Goal: Transaction & Acquisition: Purchase product/service

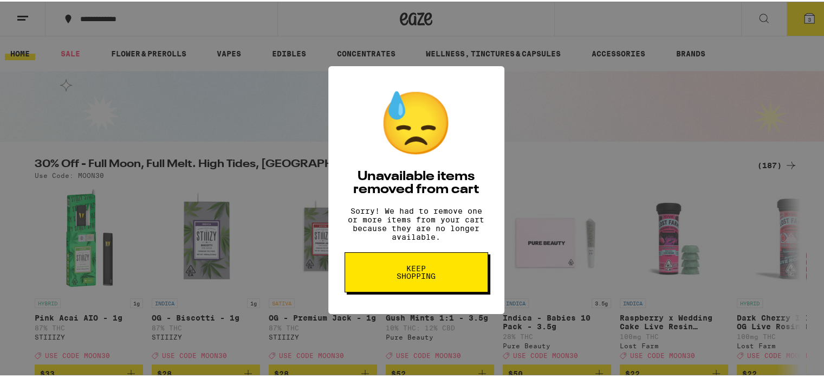
click at [218, 121] on div "😓 Unavailable items removed from cart Sorry! We had to remove one or more items…" at bounding box center [416, 188] width 832 height 377
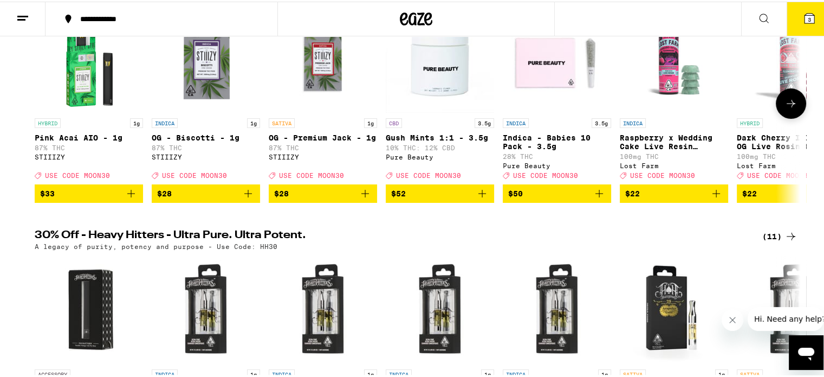
scroll to position [163, 0]
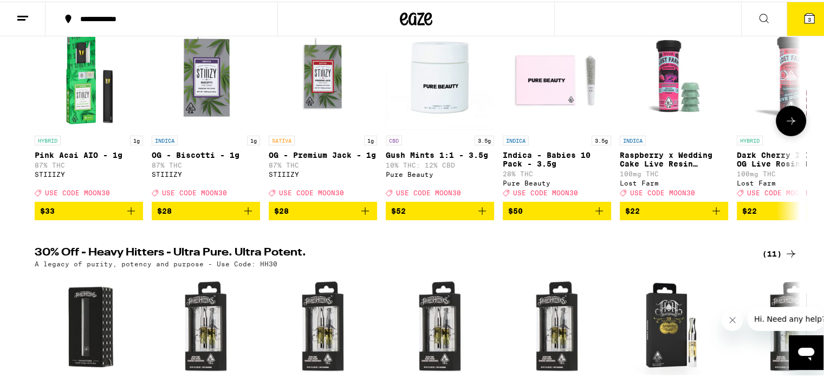
click at [790, 122] on icon at bounding box center [790, 119] width 13 height 13
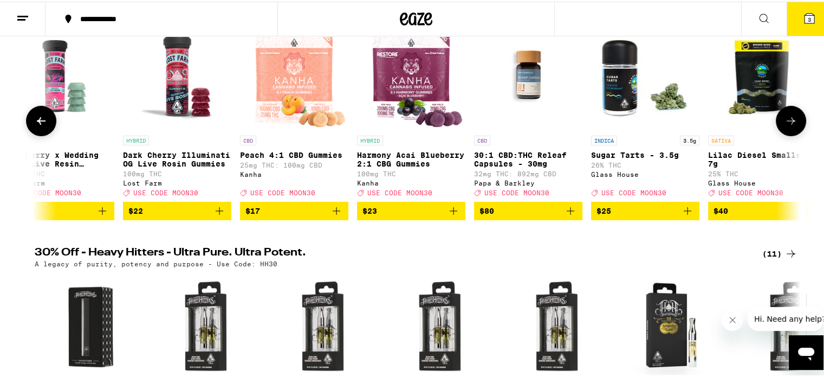
scroll to position [0, 645]
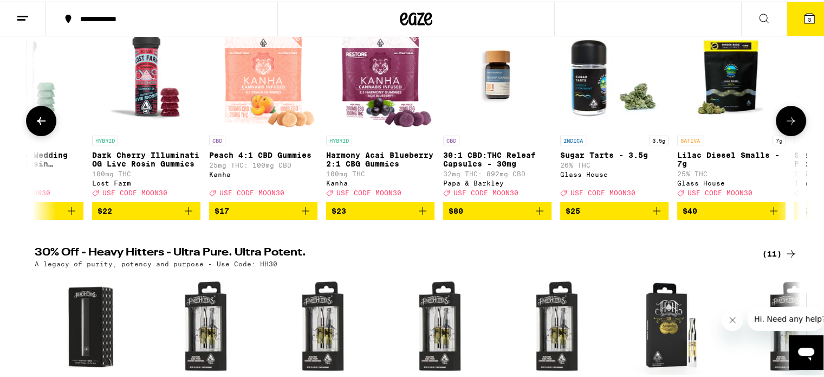
click at [788, 122] on icon at bounding box center [790, 119] width 13 height 13
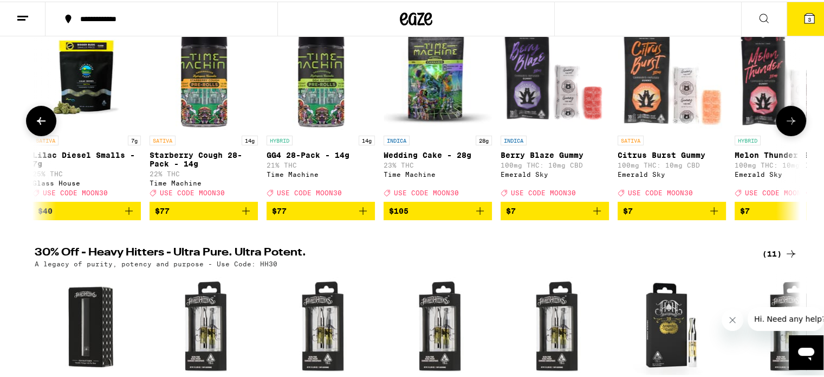
scroll to position [0, 1289]
click at [787, 121] on icon at bounding box center [790, 119] width 13 height 13
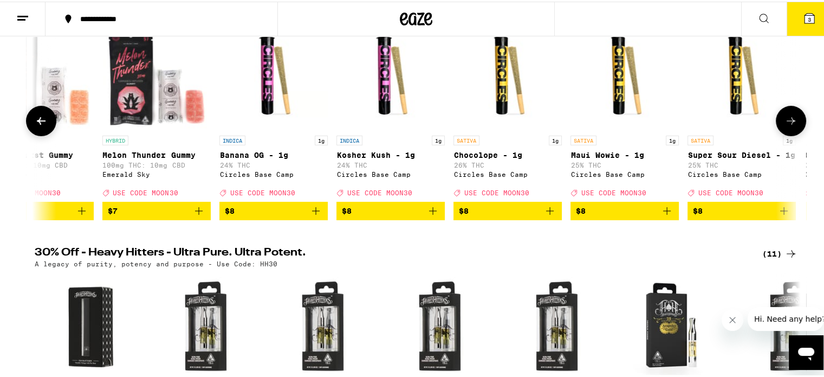
scroll to position [0, 1935]
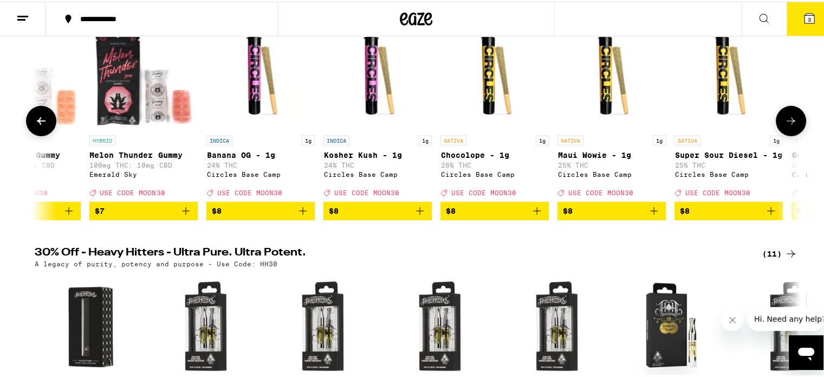
click at [787, 121] on icon at bounding box center [790, 119] width 13 height 13
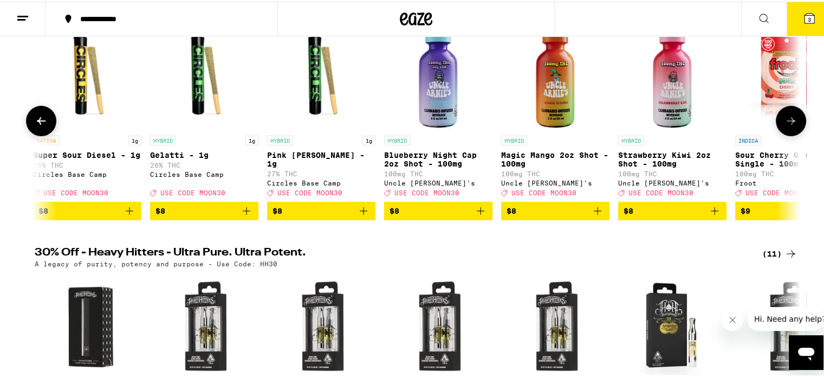
scroll to position [0, 2579]
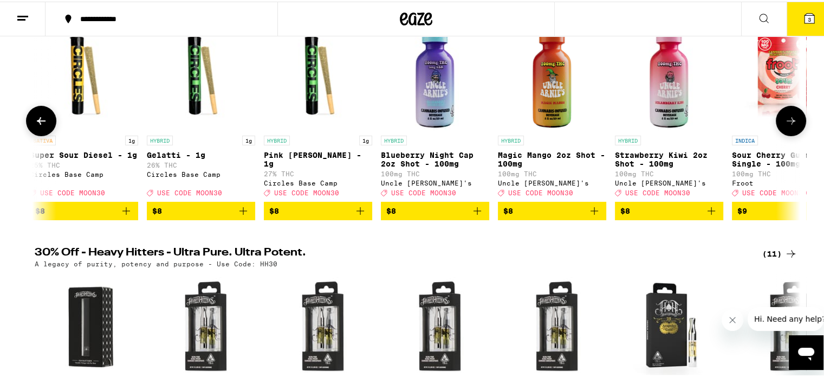
click at [787, 121] on icon at bounding box center [790, 119] width 13 height 13
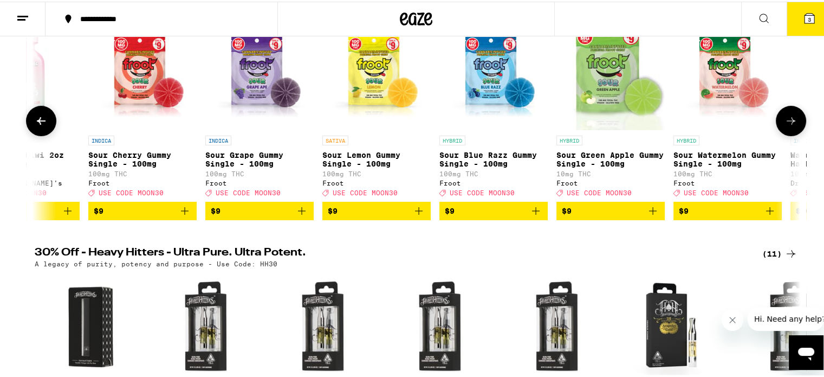
scroll to position [0, 3224]
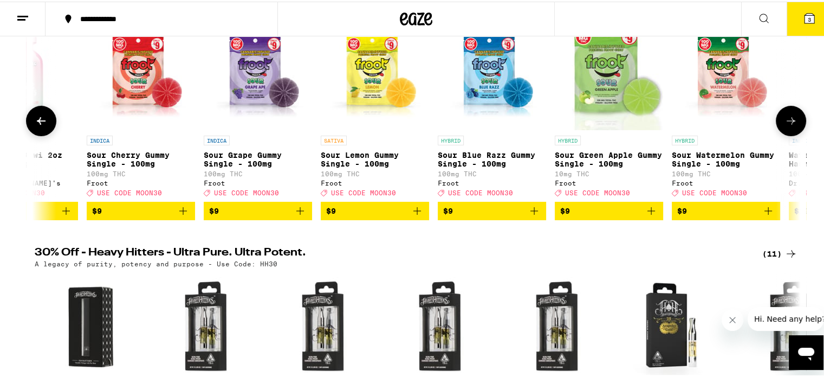
click at [787, 121] on icon at bounding box center [790, 119] width 13 height 13
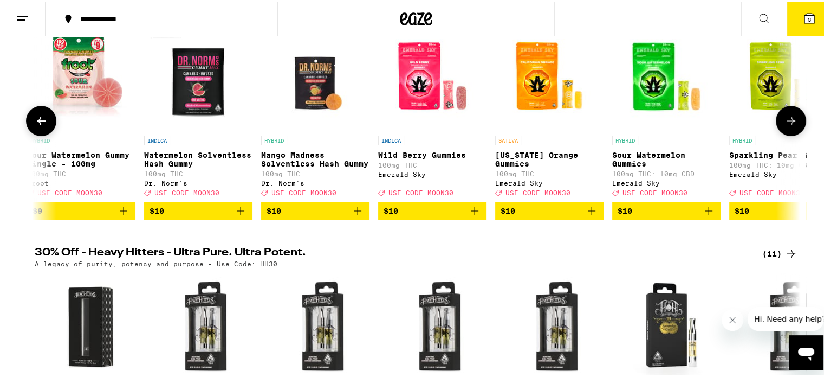
click at [787, 121] on icon at bounding box center [790, 119] width 13 height 13
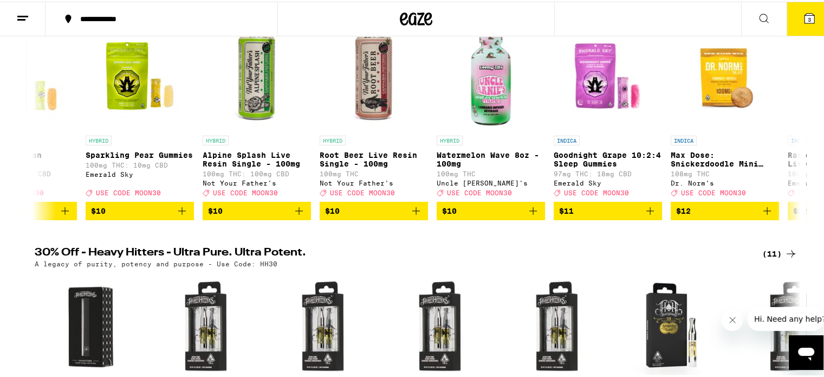
scroll to position [0, 4514]
